Goal: Information Seeking & Learning: Learn about a topic

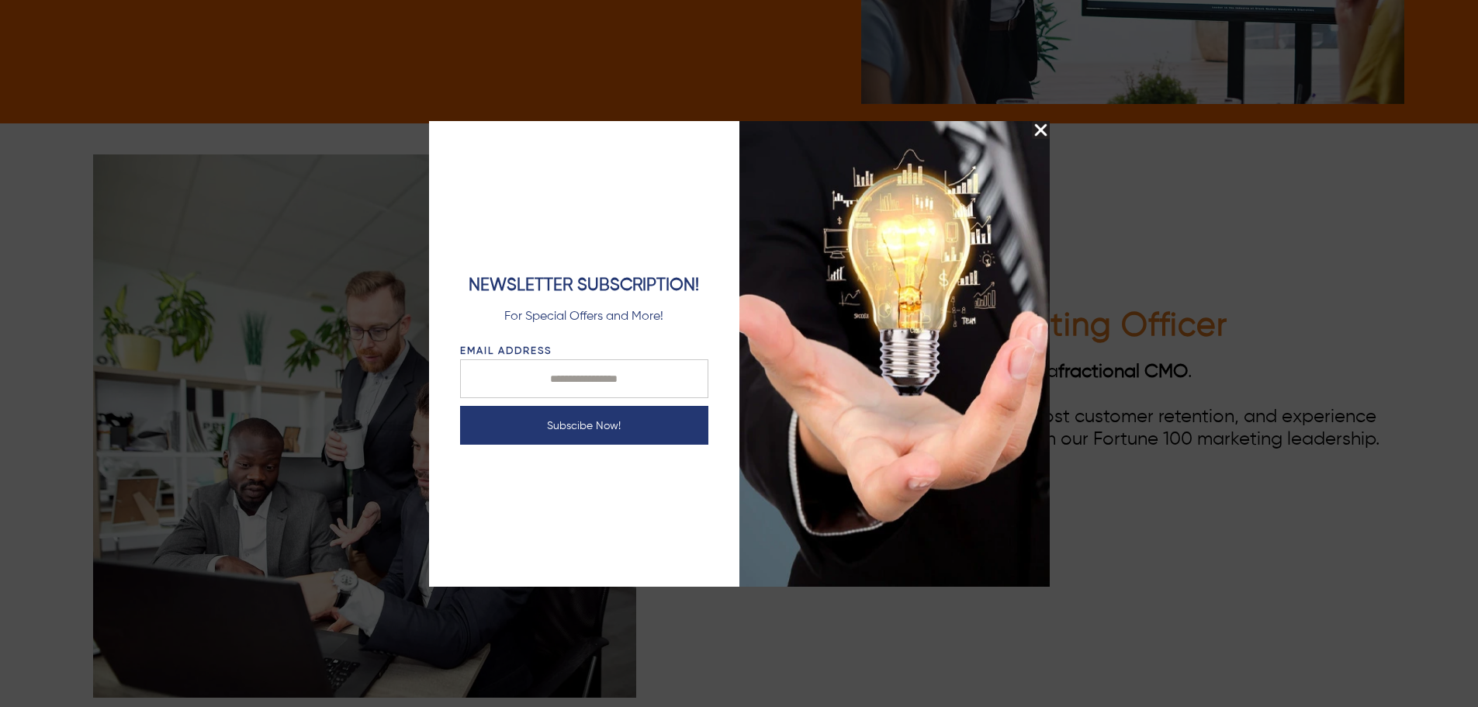
scroll to position [3025, 0]
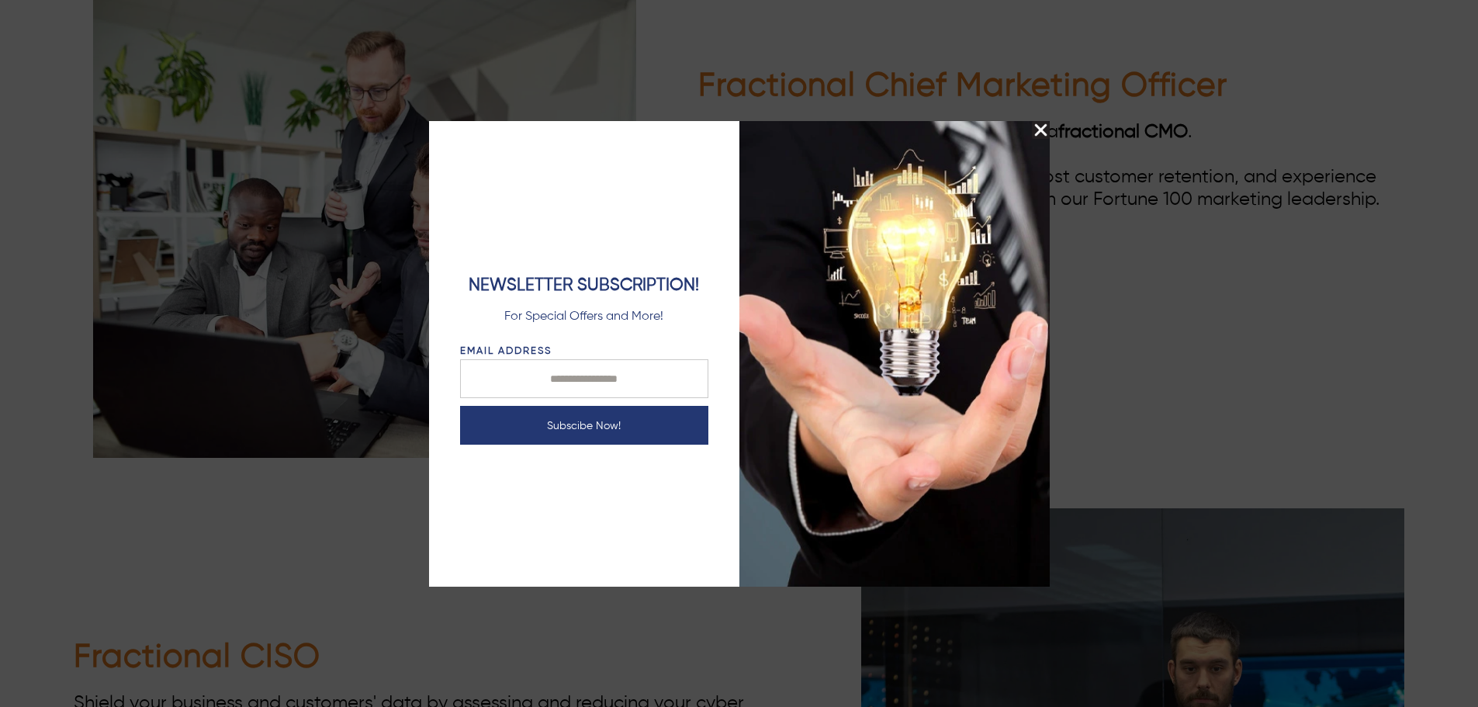
click at [1037, 130] on img "Close Splash Button" at bounding box center [1041, 130] width 18 height 18
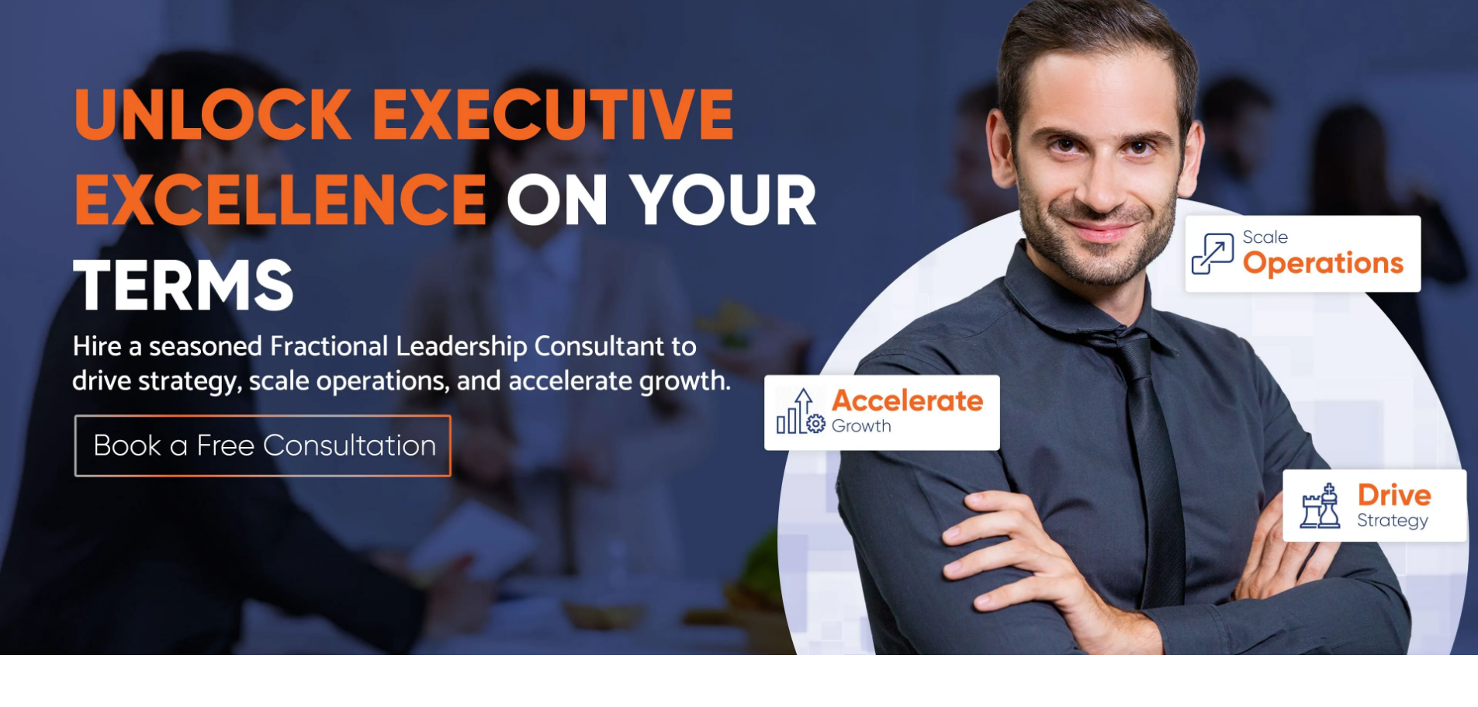
scroll to position [0, 0]
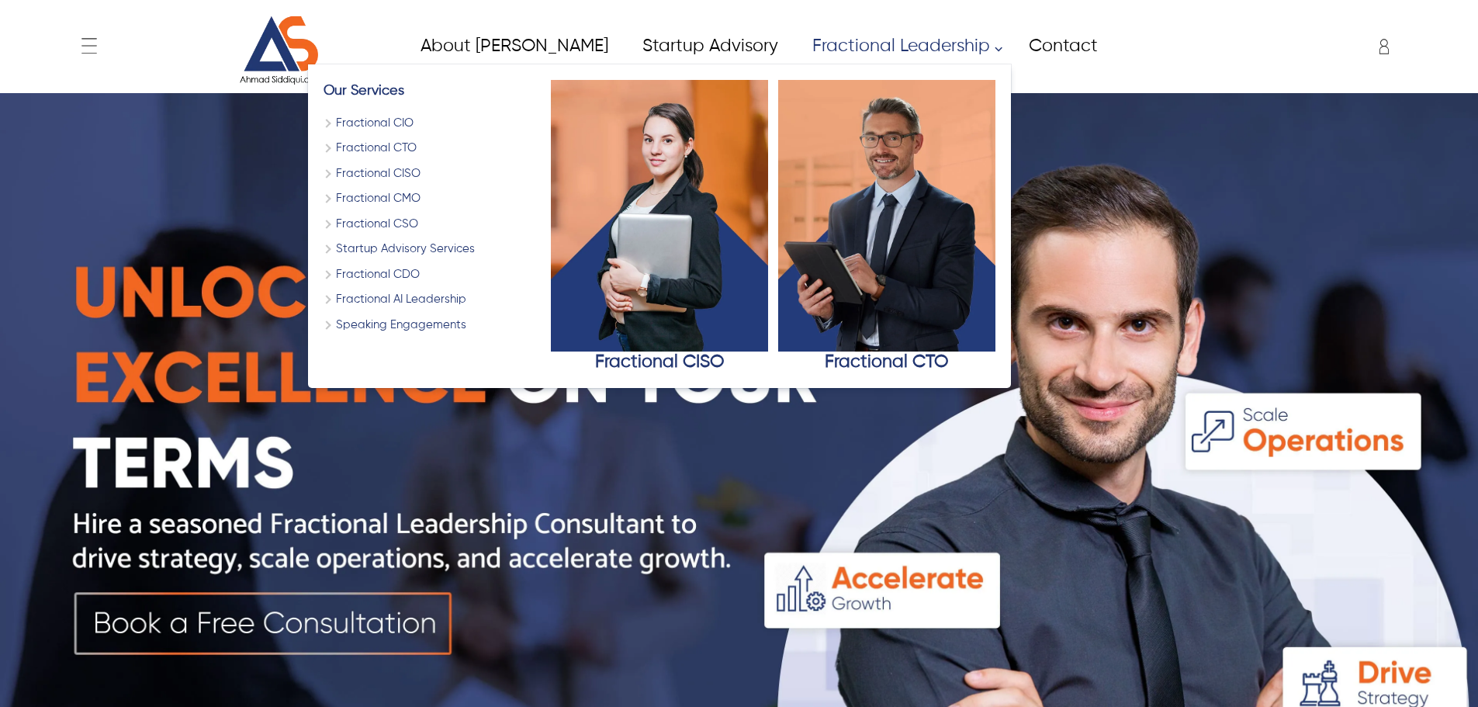
click at [323, 155] on link "Fractional CTO" at bounding box center [431, 149] width 217 height 18
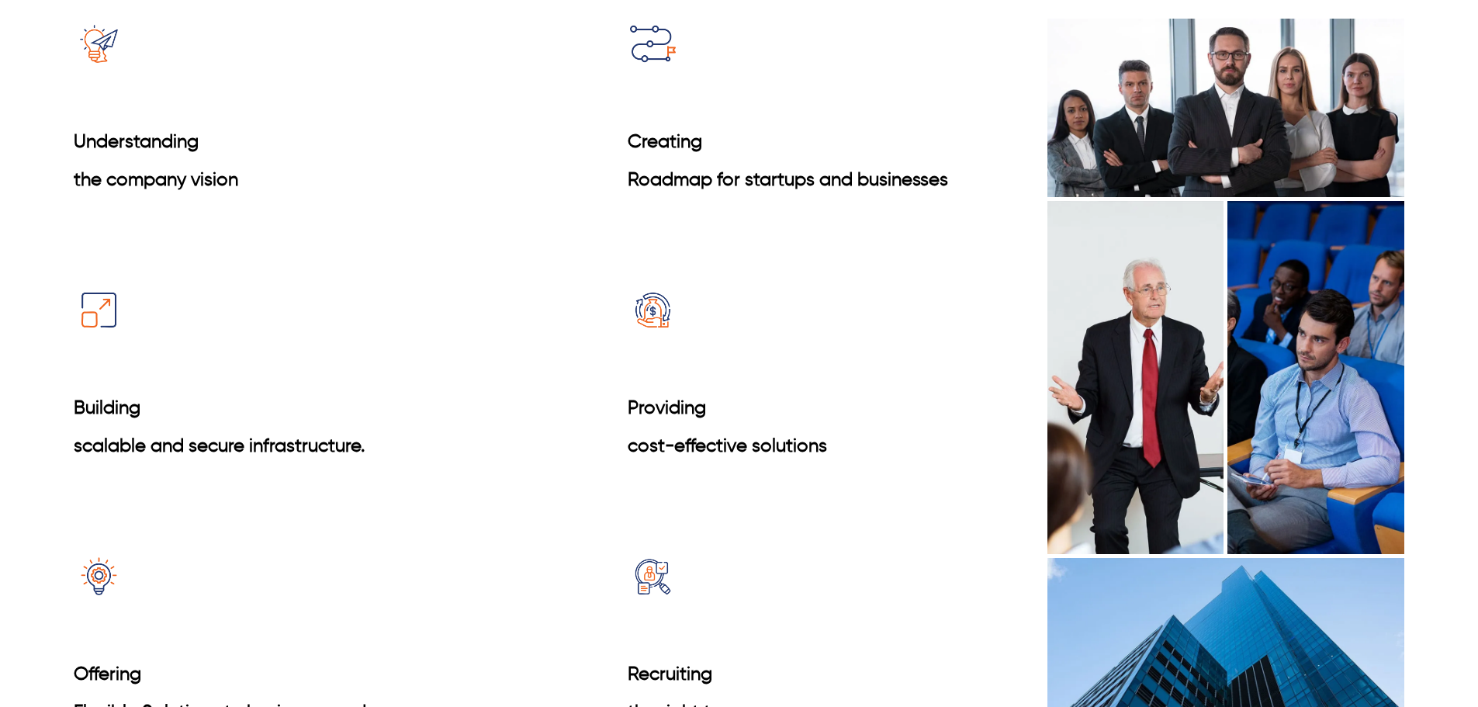
scroll to position [2798, 0]
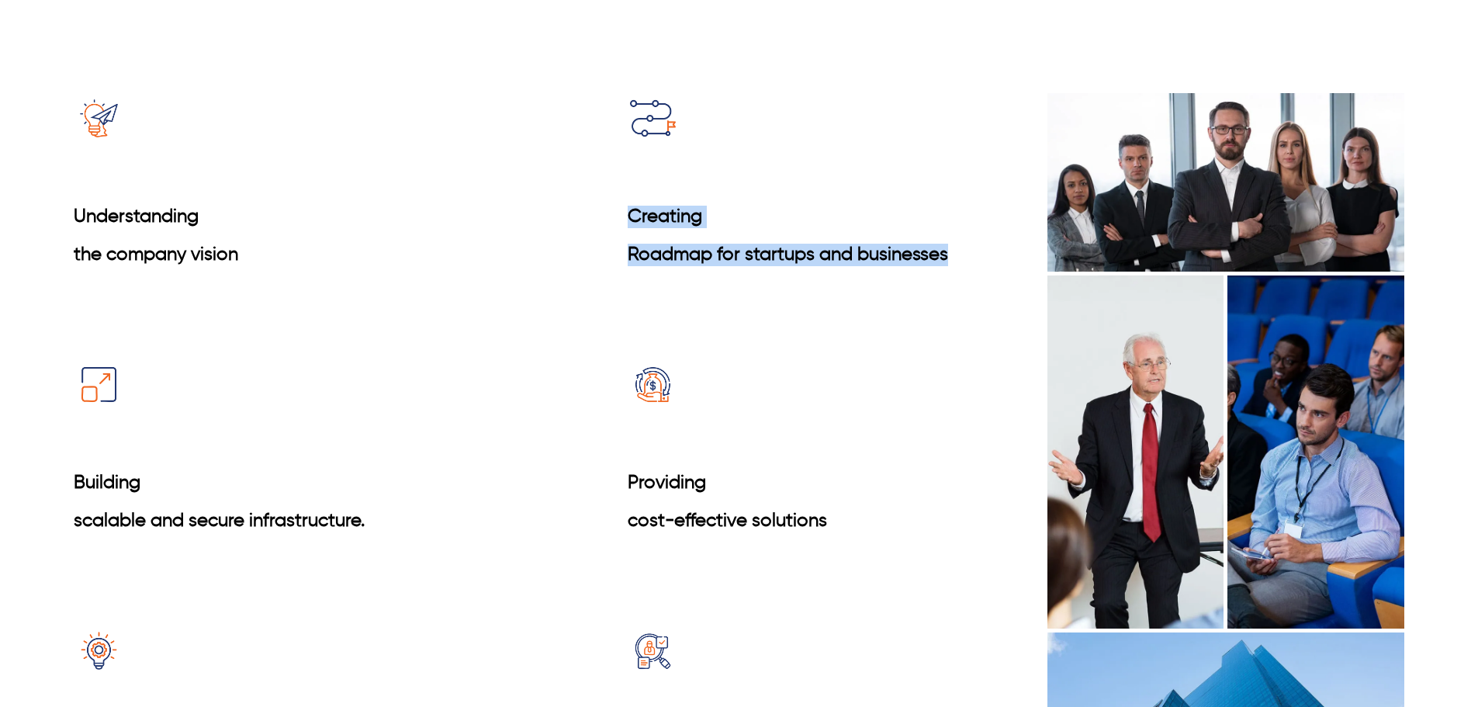
drag, startPoint x: 604, startPoint y: 220, endPoint x: 953, endPoint y: 249, distance: 350.3
click at [953, 249] on div "Understanding the company vision Creating Roadmap for startups and businesses B…" at bounding box center [535, 461] width 923 height 736
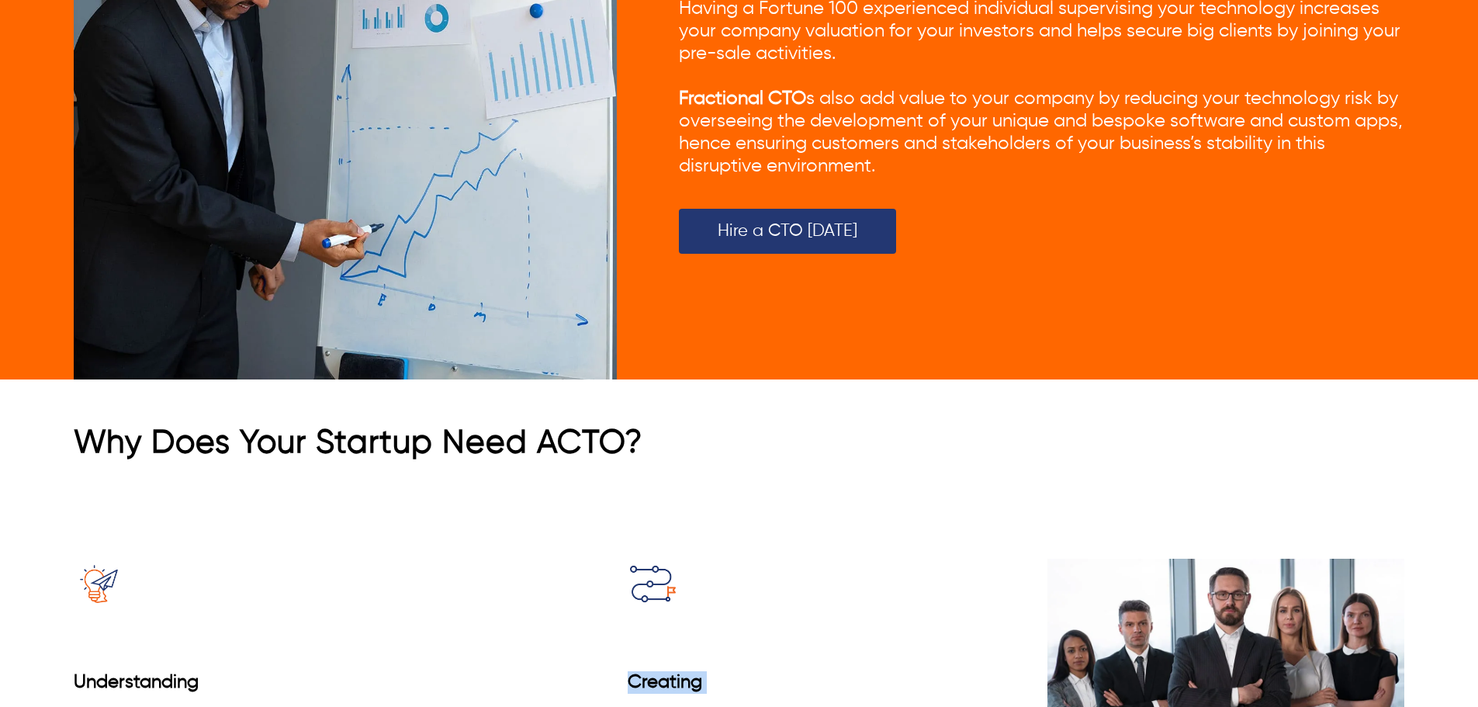
scroll to position [2721, 0]
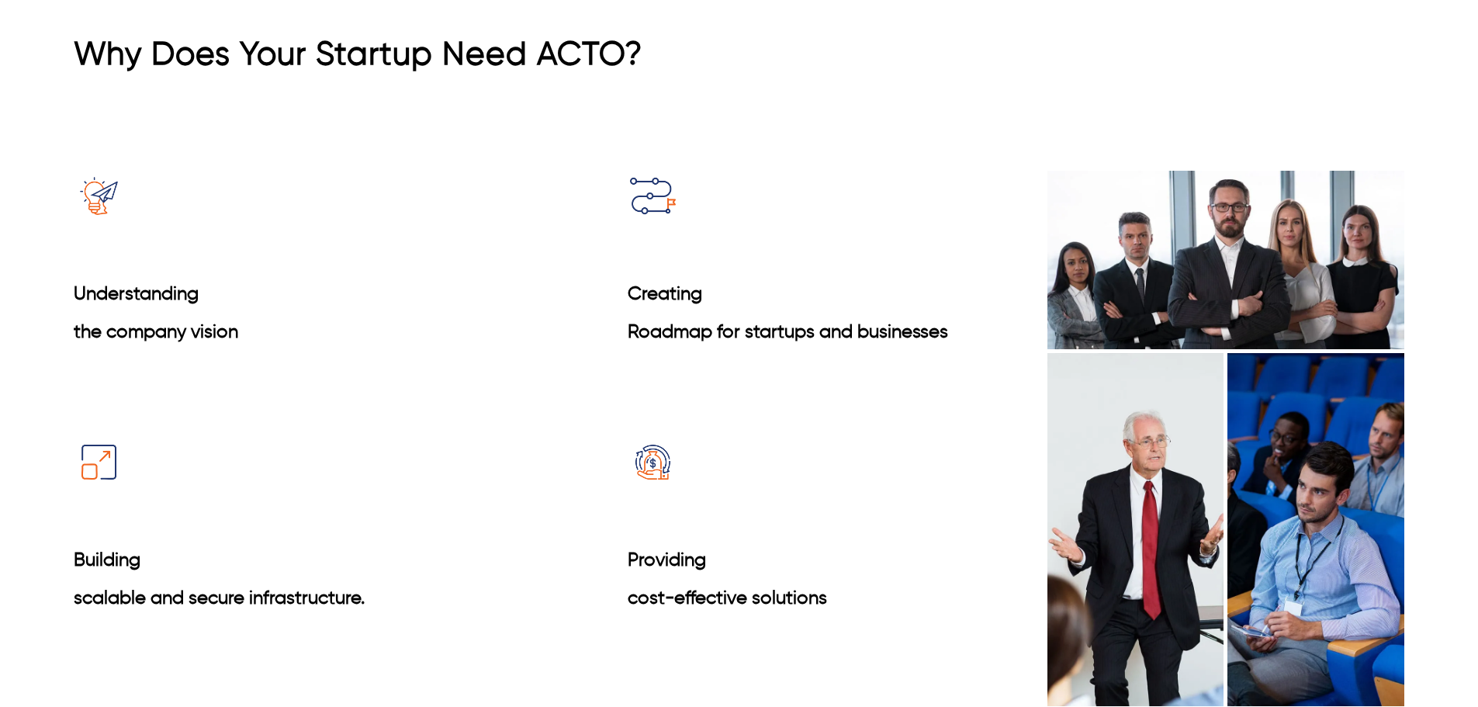
click at [463, 173] on div "Understanding the company vision Creating Roadmap for startups and businesses B…" at bounding box center [535, 539] width 923 height 736
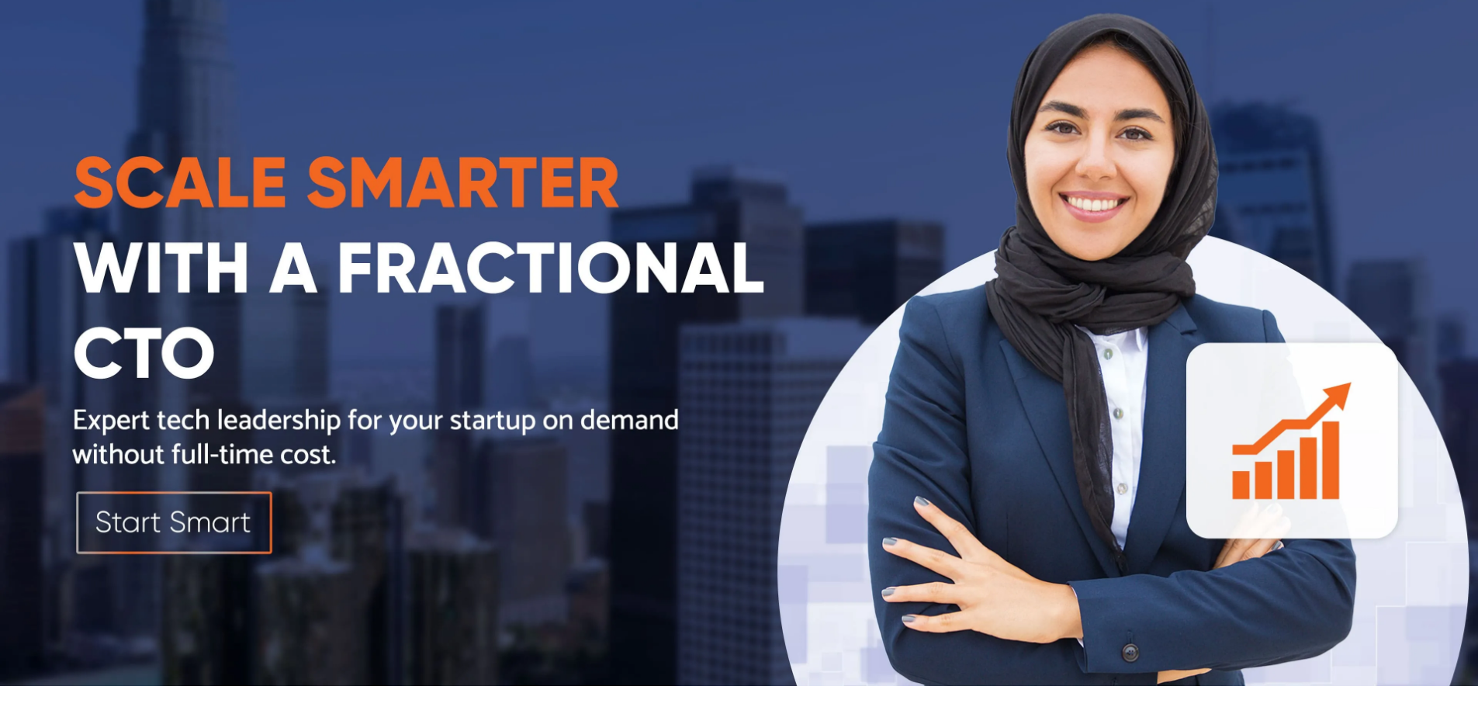
scroll to position [5, 0]
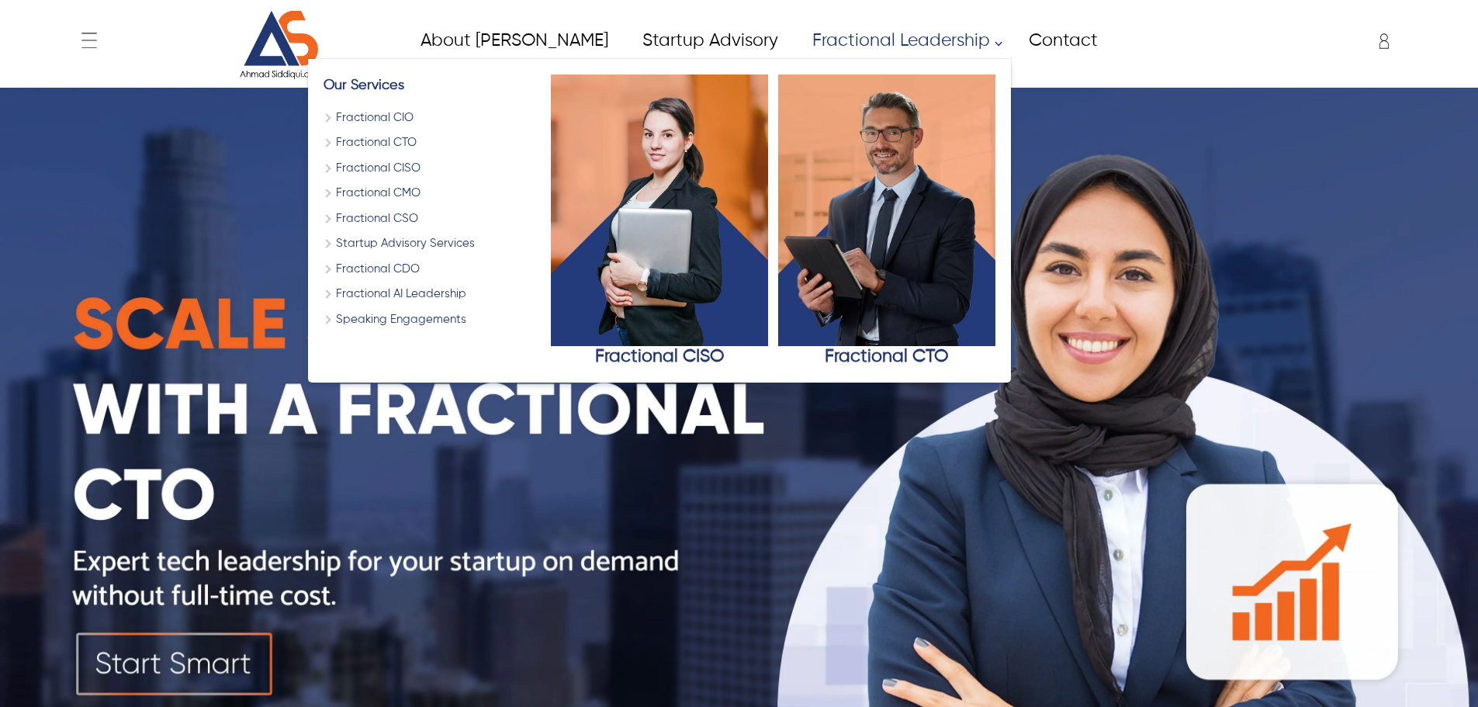
click at [344, 289] on link "Fractional AI Leadership" at bounding box center [431, 294] width 217 height 18
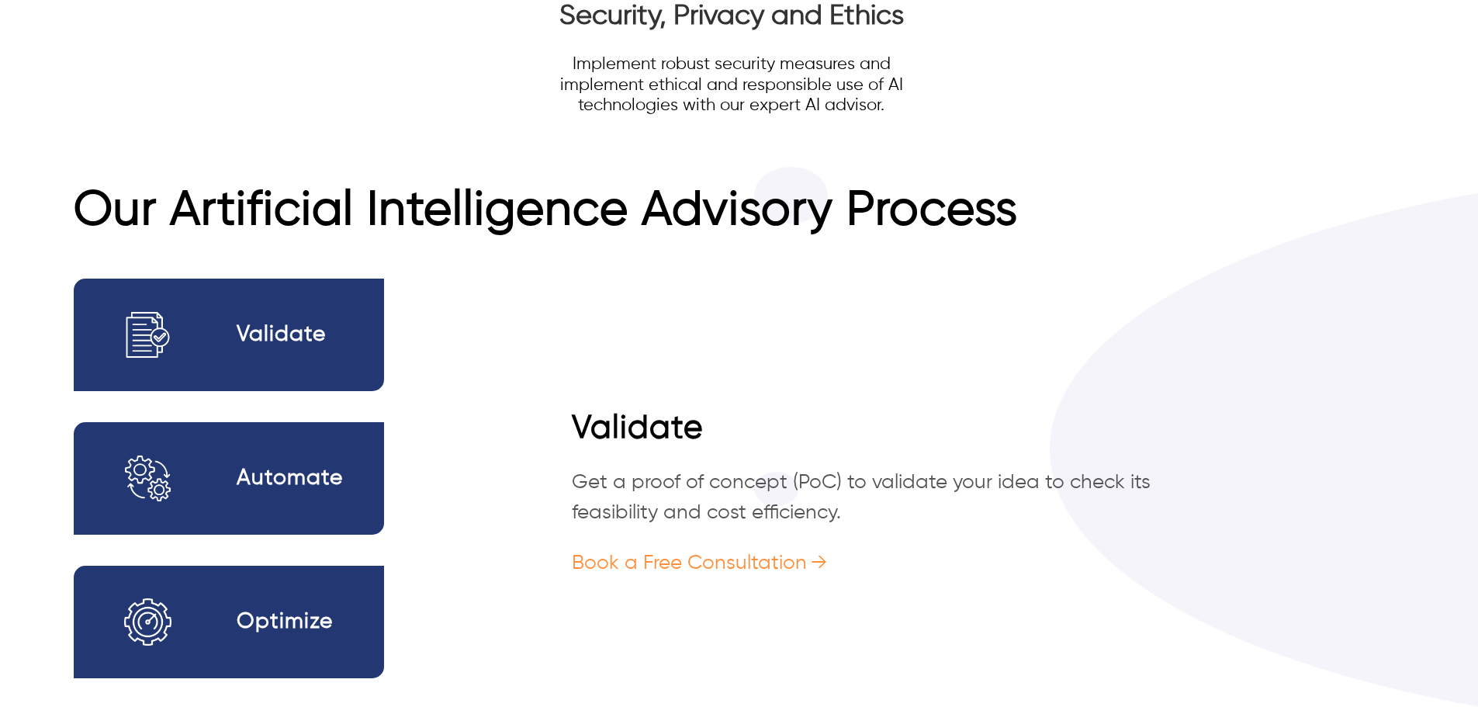
scroll to position [2948, 0]
